Goal: Information Seeking & Learning: Learn about a topic

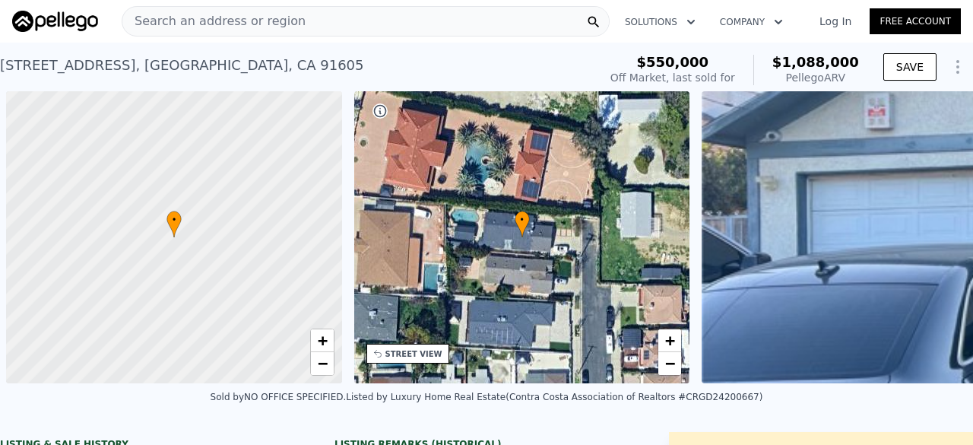
scroll to position [0, 695]
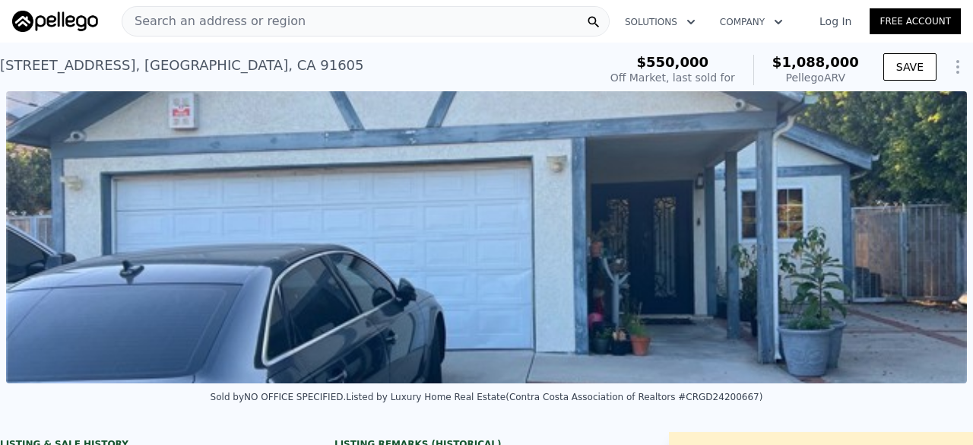
click at [301, 25] on div "Search an address or region" at bounding box center [366, 21] width 488 height 30
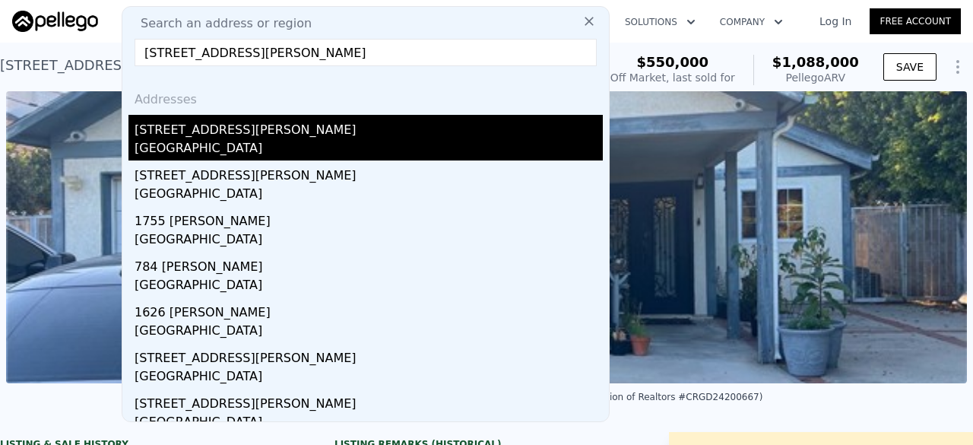
type input "[STREET_ADDRESS][PERSON_NAME]"
click at [244, 148] on div "[GEOGRAPHIC_DATA]" at bounding box center [369, 149] width 468 height 21
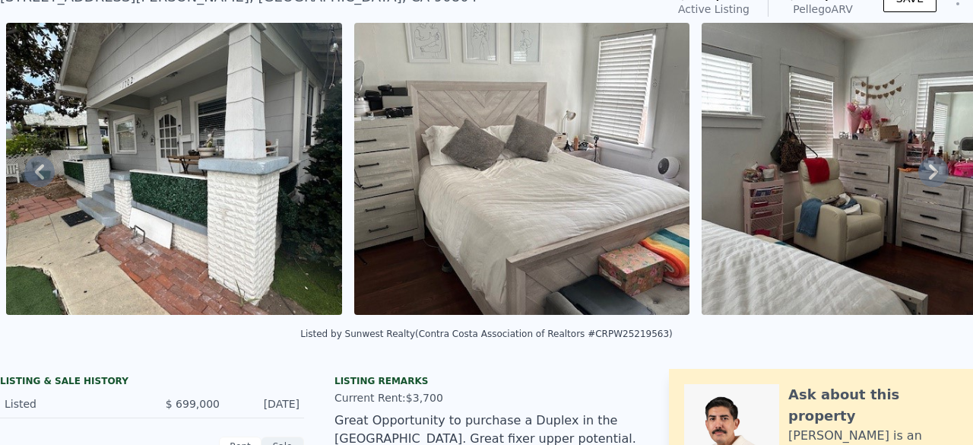
scroll to position [14, 0]
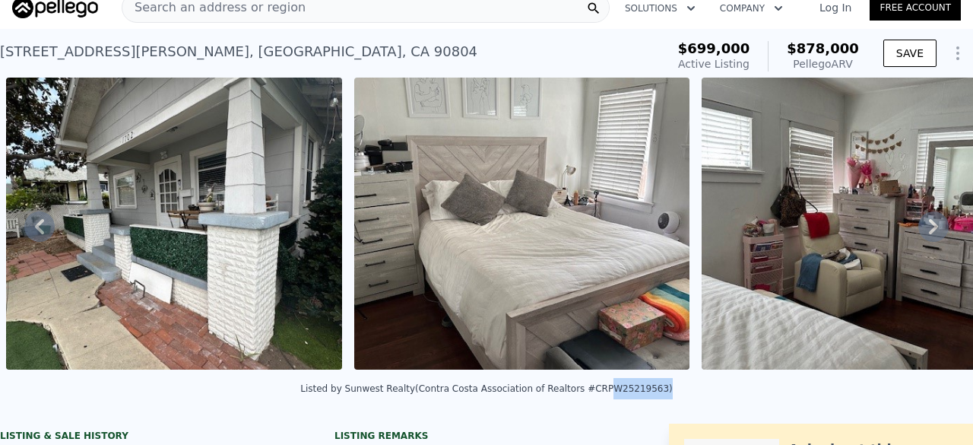
drag, startPoint x: 580, startPoint y: 397, endPoint x: 631, endPoint y: 402, distance: 51.2
click at [631, 394] on div "Listed by Sunwest Realty (Contra Costa Association of Realtors #CRPW25219563)" at bounding box center [486, 388] width 372 height 11
copy div "PW25219563"
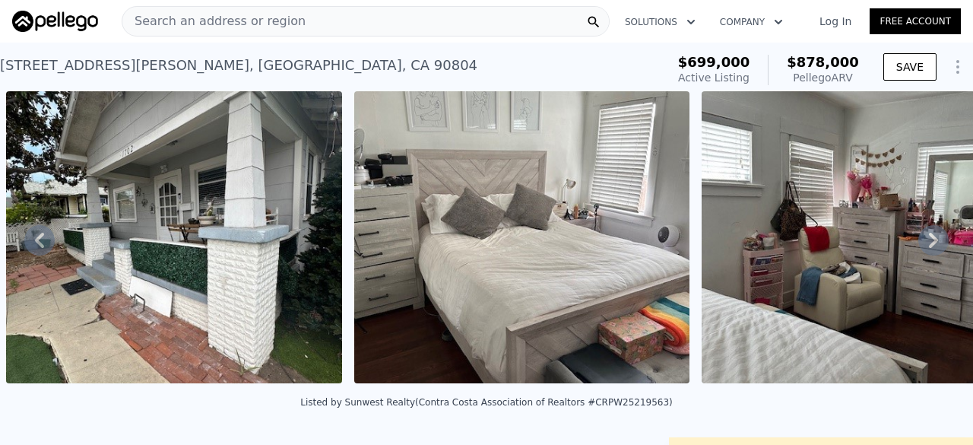
click at [347, 24] on div "Search an address or region" at bounding box center [366, 21] width 488 height 30
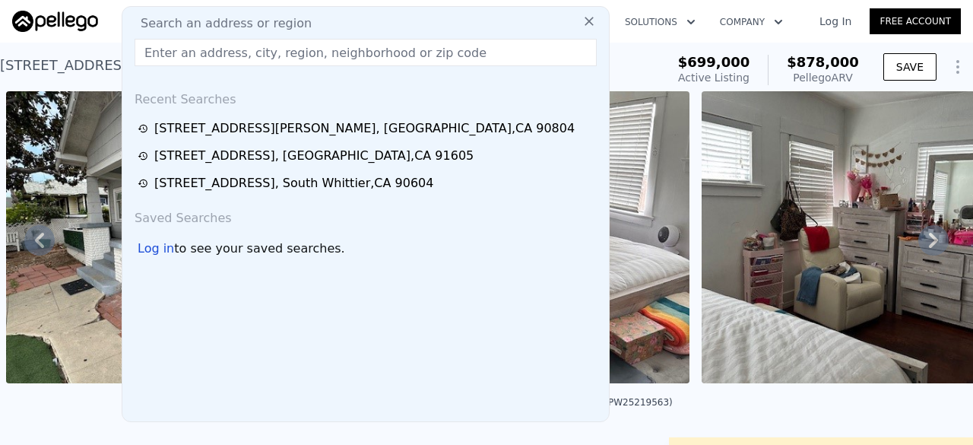
click at [217, 52] on input "text" at bounding box center [366, 52] width 462 height 27
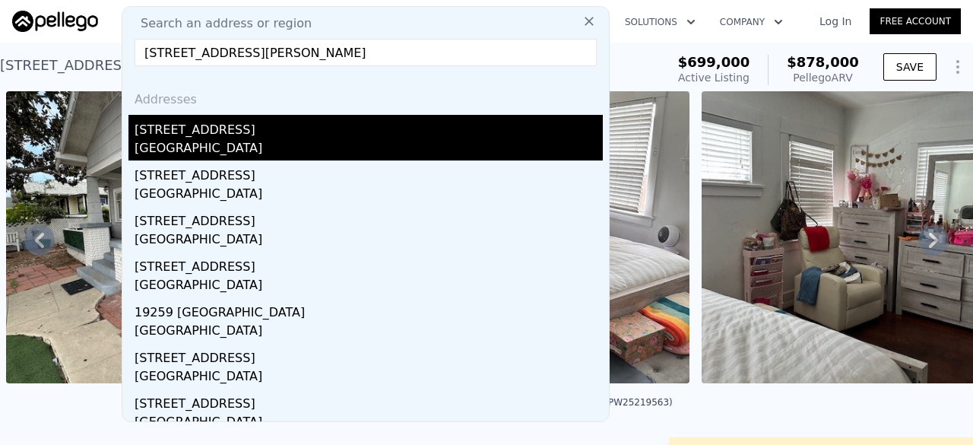
type input "[STREET_ADDRESS][PERSON_NAME]"
click at [232, 147] on div "[GEOGRAPHIC_DATA]" at bounding box center [369, 149] width 468 height 21
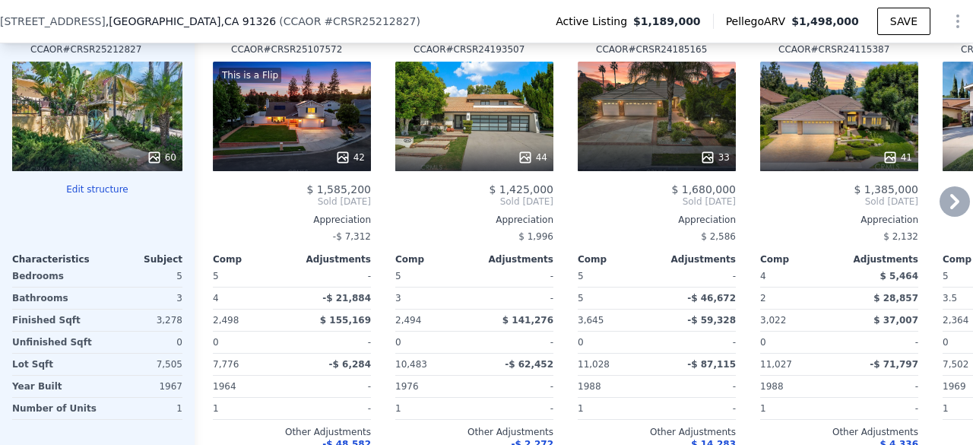
scroll to position [1535, 0]
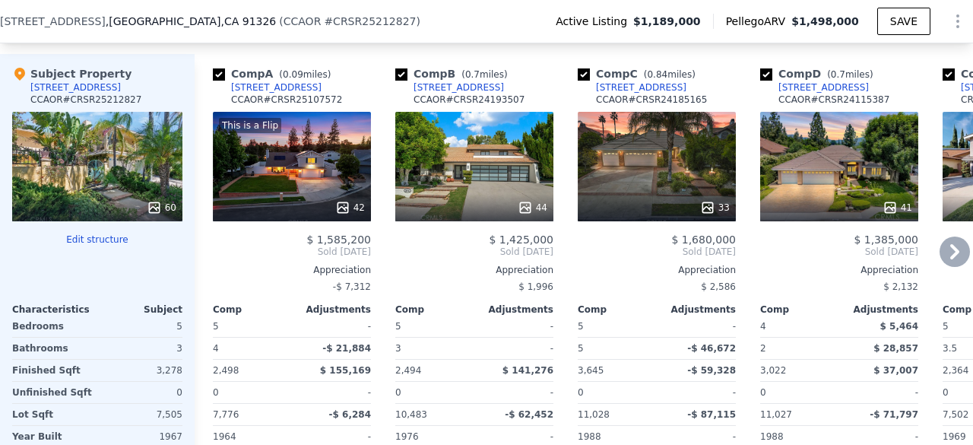
click at [328, 178] on div "This is a Flip 42" at bounding box center [292, 166] width 158 height 109
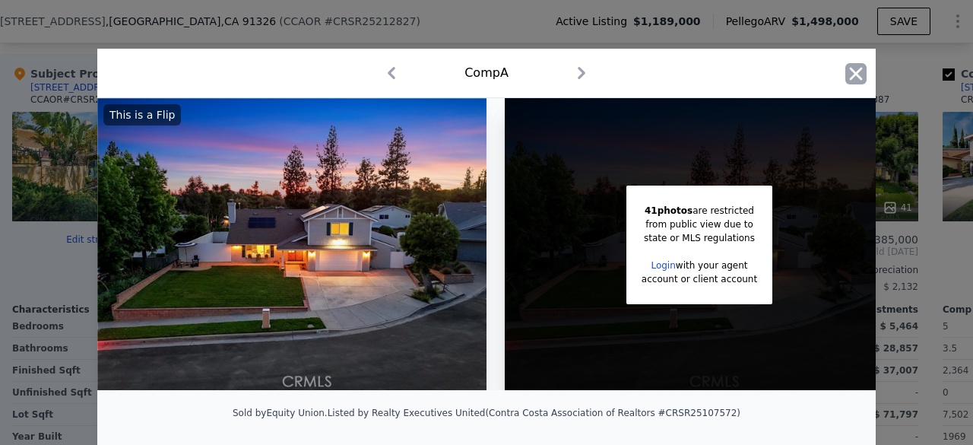
click at [856, 74] on icon "button" at bounding box center [855, 73] width 21 height 21
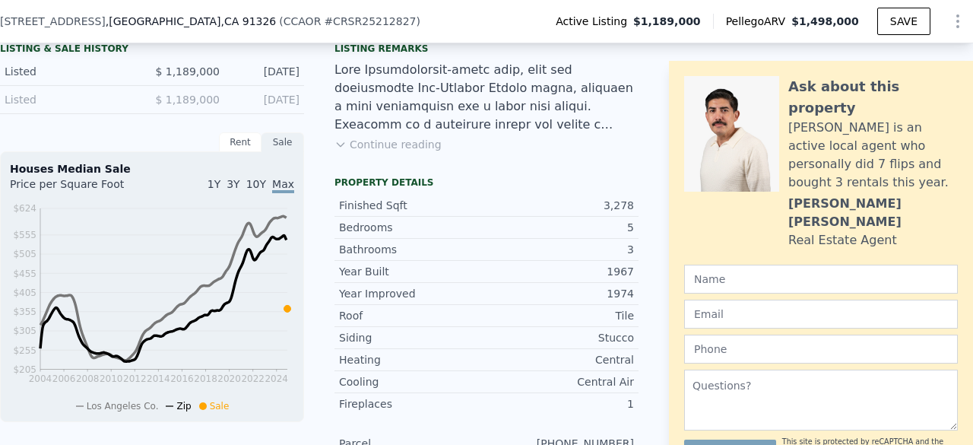
scroll to position [251, 0]
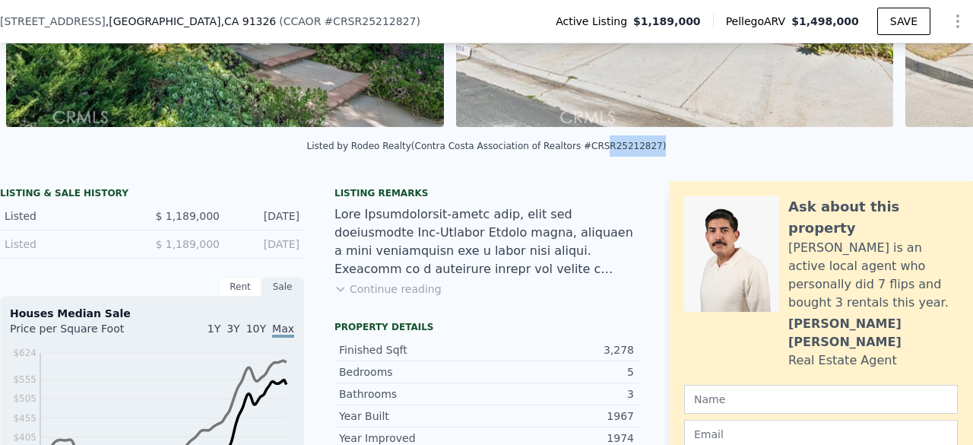
drag, startPoint x: 581, startPoint y: 153, endPoint x: 625, endPoint y: 157, distance: 44.3
click at [625, 151] on div "Listed by Rodeo Realty (Contra Costa Association of Realtors #CRSR25212827)" at bounding box center [487, 146] width 360 height 11
copy div "SR25212827"
